Goal: Task Accomplishment & Management: Manage account settings

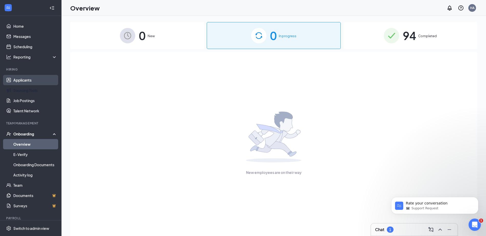
click at [29, 80] on link "Applicants" at bounding box center [35, 80] width 44 height 10
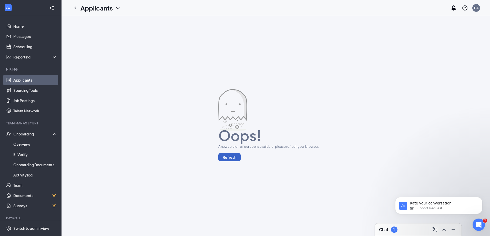
click at [230, 157] on button "Refresh" at bounding box center [229, 157] width 22 height 8
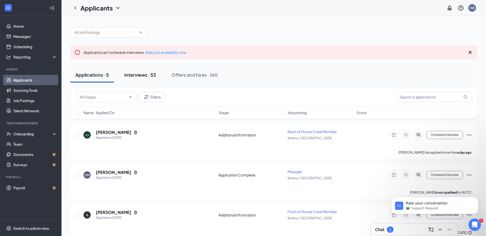
click at [157, 77] on button "Interviews · 53" at bounding box center [140, 74] width 42 height 15
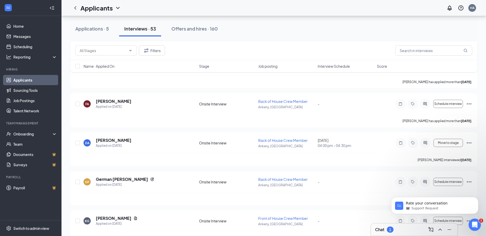
scroll to position [893, 0]
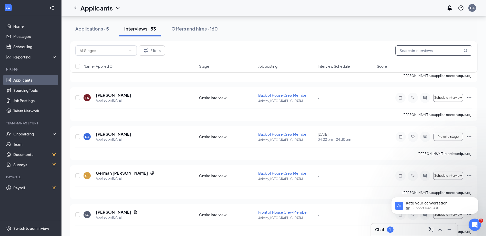
click at [419, 51] on input "text" at bounding box center [433, 50] width 77 height 10
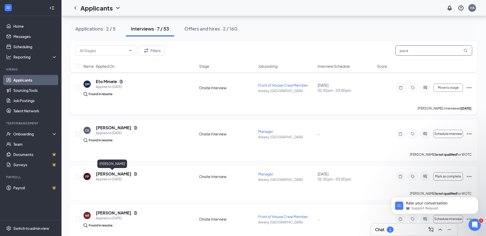
scroll to position [102, 0]
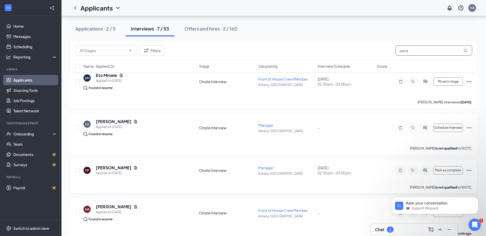
type input "pace"
click at [467, 169] on icon "Ellipses" at bounding box center [469, 170] width 6 height 6
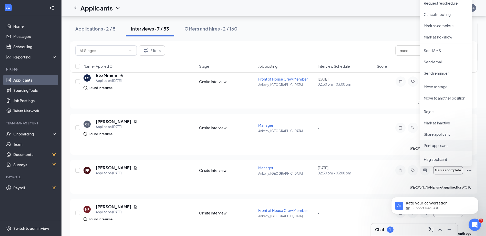
click at [441, 147] on p "Print applicant" at bounding box center [446, 145] width 44 height 5
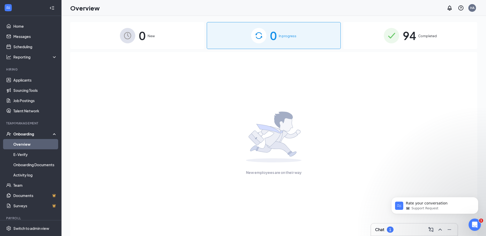
click at [442, 41] on div "94 Completed" at bounding box center [410, 35] width 134 height 27
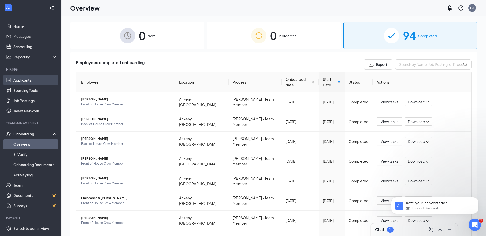
click at [35, 81] on link "Applicants" at bounding box center [35, 80] width 44 height 10
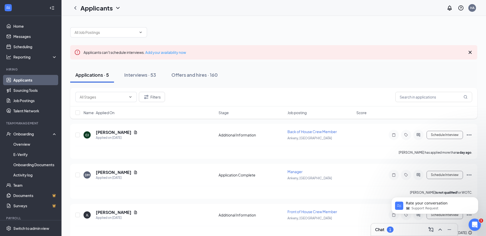
click at [467, 51] on icon "Cross" at bounding box center [470, 52] width 6 height 6
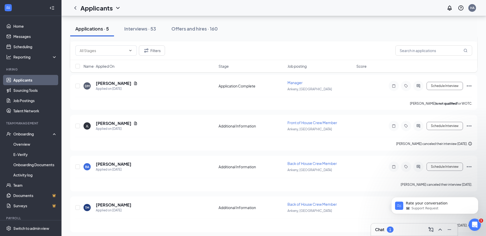
scroll to position [67, 0]
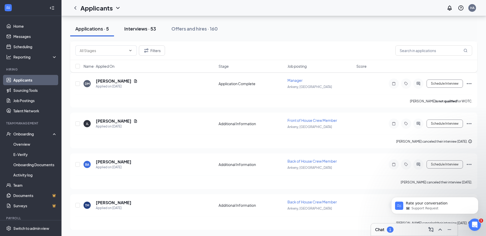
click at [142, 24] on button "Interviews · 53" at bounding box center [140, 28] width 42 height 15
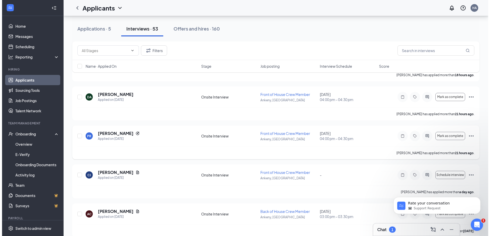
scroll to position [102, 0]
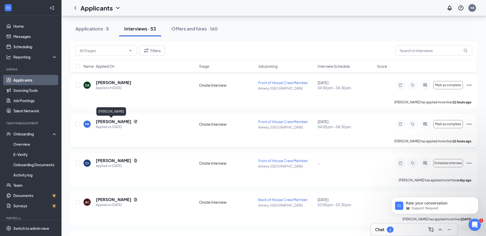
click at [113, 122] on h5 "[PERSON_NAME]" at bounding box center [114, 122] width 36 height 6
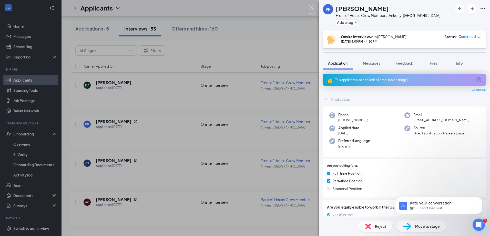
click at [313, 9] on img at bounding box center [311, 10] width 6 height 10
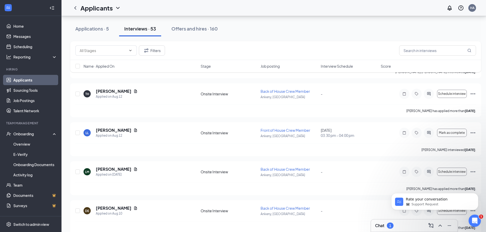
scroll to position [564, 0]
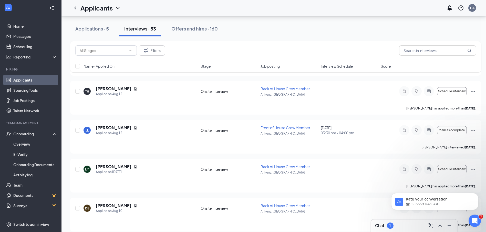
click at [331, 69] on div "Name · Applied On Stage Job posting Interview Schedule Score" at bounding box center [275, 66] width 411 height 12
click at [337, 65] on span "Interview Schedule" at bounding box center [337, 66] width 32 height 5
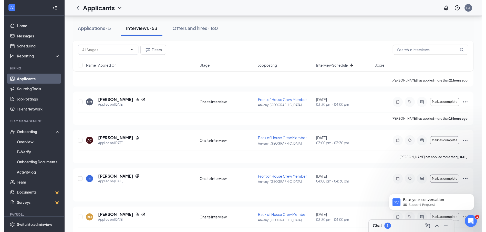
scroll to position [128, 0]
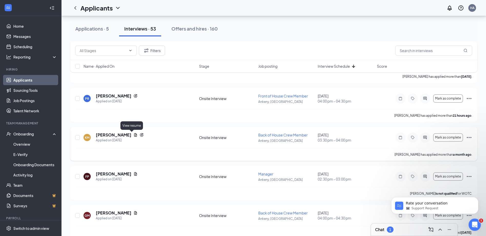
click at [133, 136] on icon "Document" at bounding box center [135, 135] width 4 height 4
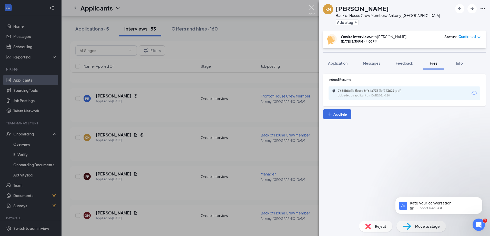
drag, startPoint x: 312, startPoint y: 9, endPoint x: 117, endPoint y: 125, distance: 227.6
click at [312, 9] on img at bounding box center [311, 10] width 6 height 10
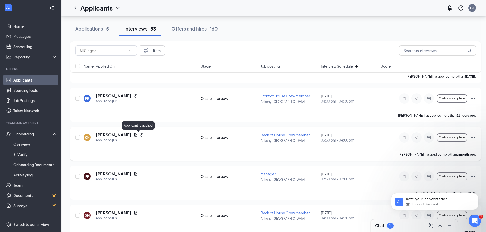
click at [140, 134] on icon "Reapply" at bounding box center [141, 134] width 3 height 3
drag, startPoint x: 474, startPoint y: 137, endPoint x: 469, endPoint y: 143, distance: 7.3
click at [474, 138] on icon "Ellipses" at bounding box center [473, 137] width 6 height 6
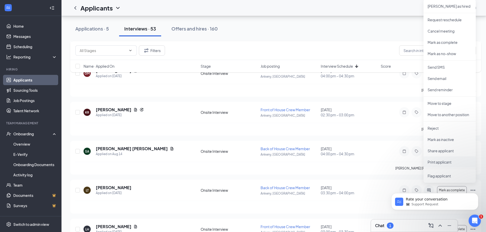
scroll to position [282, 0]
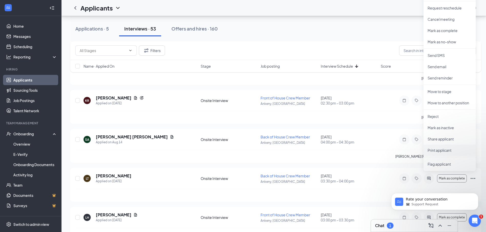
click at [440, 151] on p "Print applicant" at bounding box center [450, 150] width 44 height 5
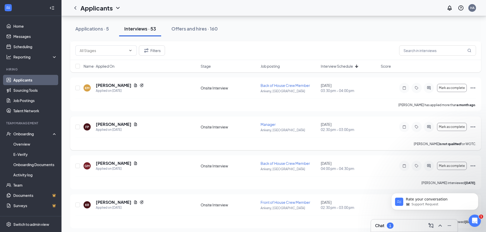
scroll to position [179, 0]
